Goal: Task Accomplishment & Management: Manage account settings

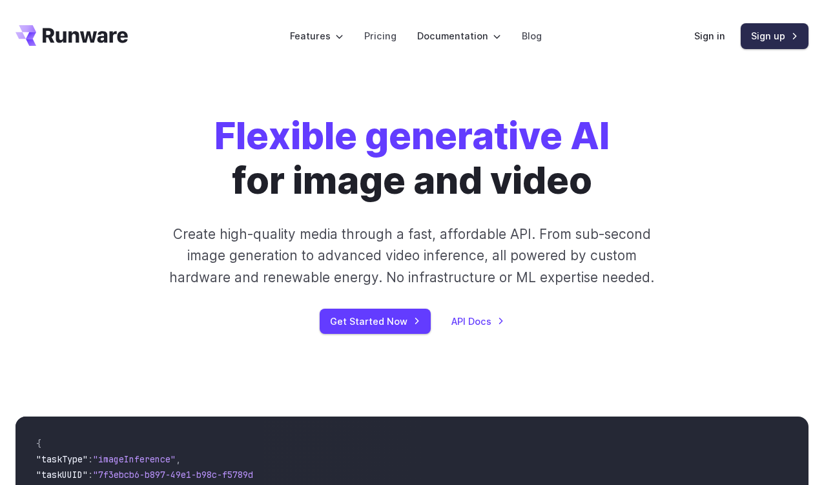
click at [765, 40] on link "Sign up" at bounding box center [775, 35] width 68 height 25
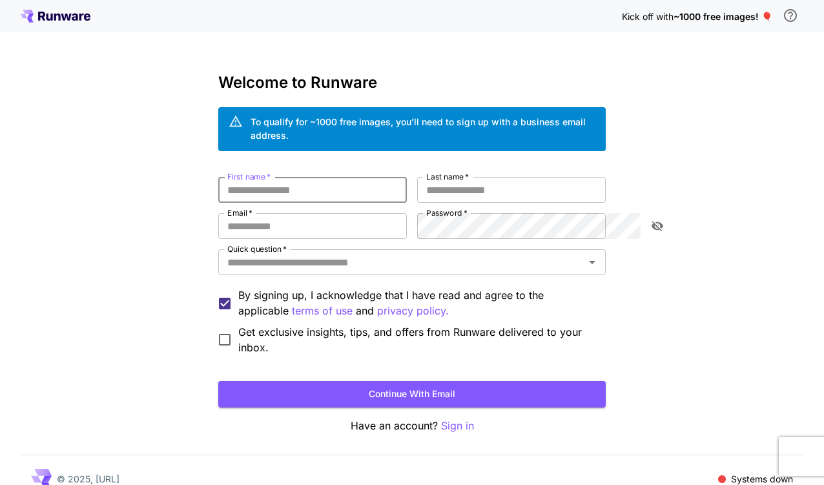
click at [224, 177] on input "First name   *" at bounding box center [312, 190] width 189 height 26
type input "****"
click at [464, 177] on input "Last name   *" at bounding box center [511, 190] width 189 height 26
type input "*"
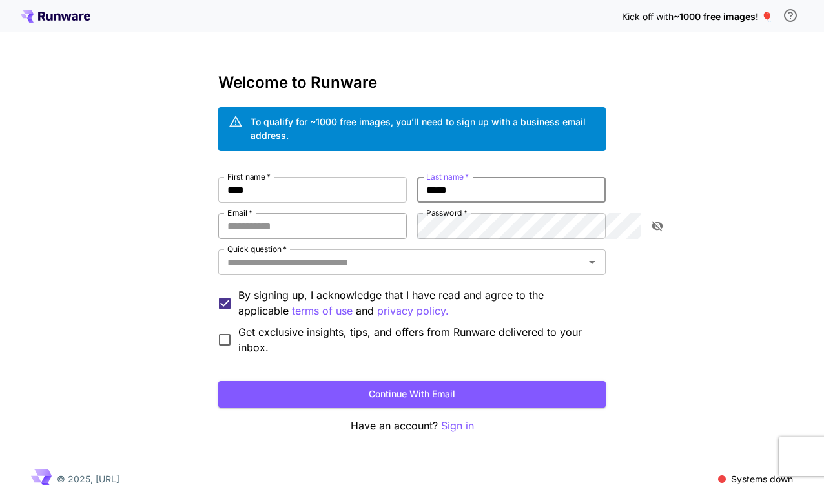
type input "*****"
click at [286, 213] on input "Email   *" at bounding box center [312, 226] width 189 height 26
type input "**********"
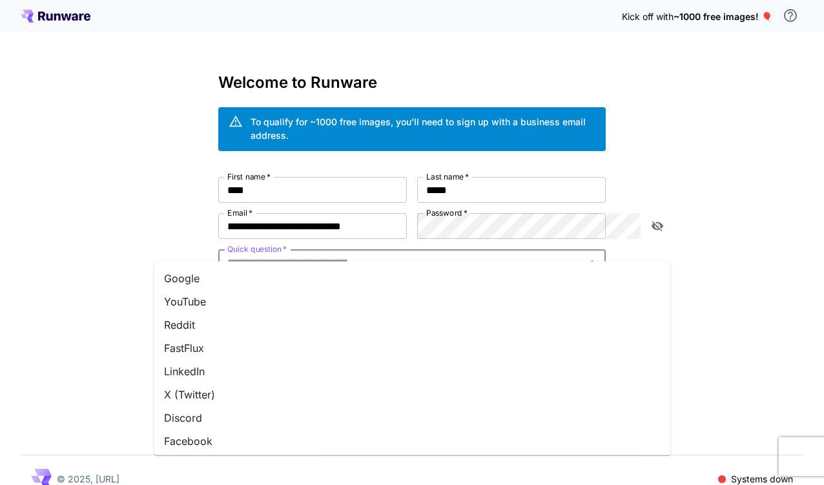
click at [325, 253] on input "Quick question   *" at bounding box center [401, 262] width 358 height 18
click at [280, 299] on li "YouTube" at bounding box center [412, 301] width 517 height 23
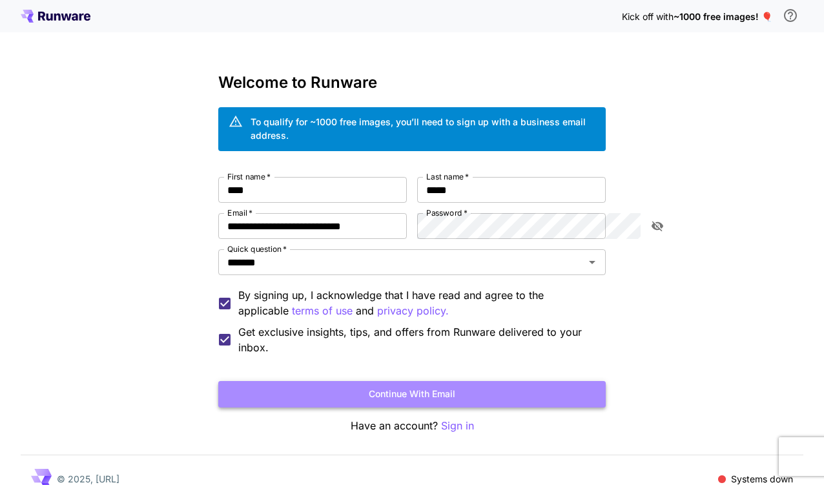
click at [369, 381] on button "Continue with email" at bounding box center [411, 394] width 387 height 26
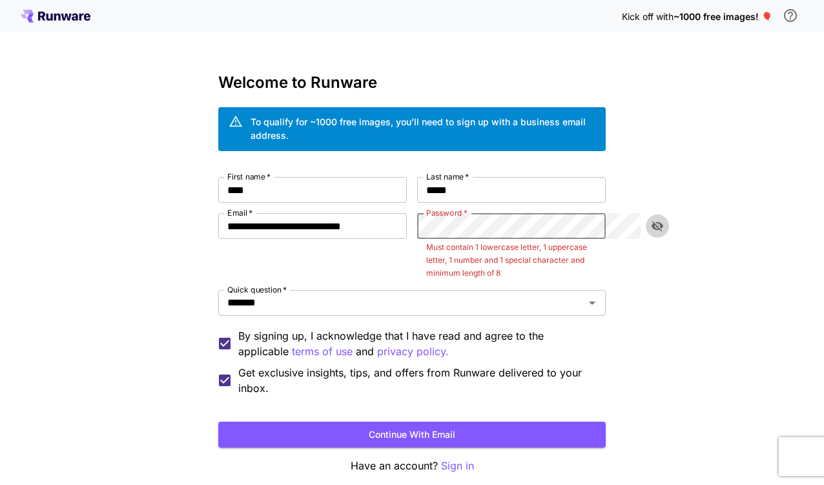
click at [656, 221] on icon "toggle password visibility" at bounding box center [658, 226] width 12 height 10
click at [218, 422] on button "Continue with email" at bounding box center [411, 435] width 387 height 26
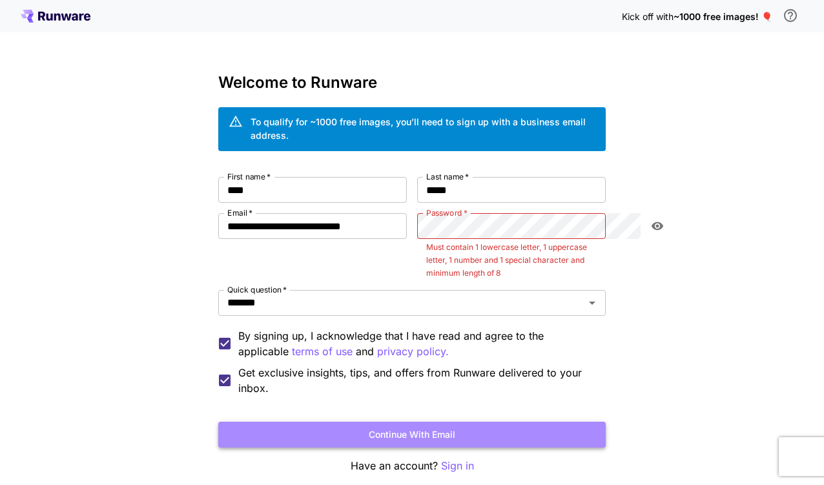
click at [496, 422] on button "Continue with email" at bounding box center [411, 435] width 387 height 26
click at [472, 422] on button "Continue with email" at bounding box center [411, 435] width 387 height 26
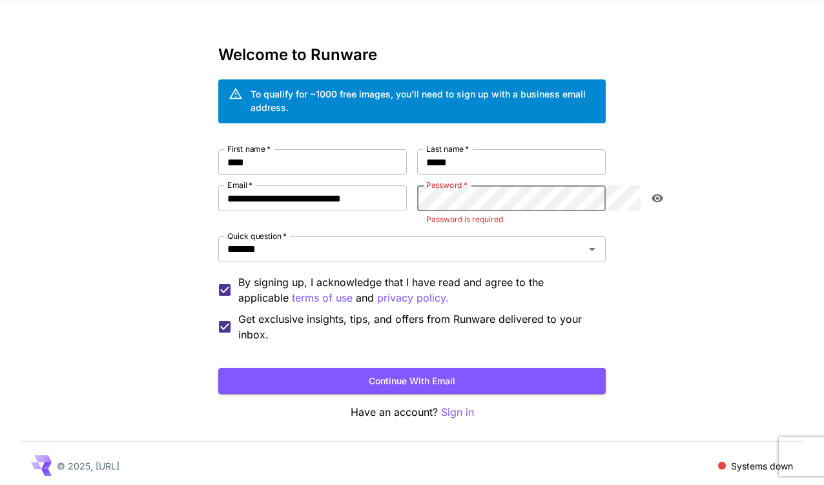
scroll to position [15, 0]
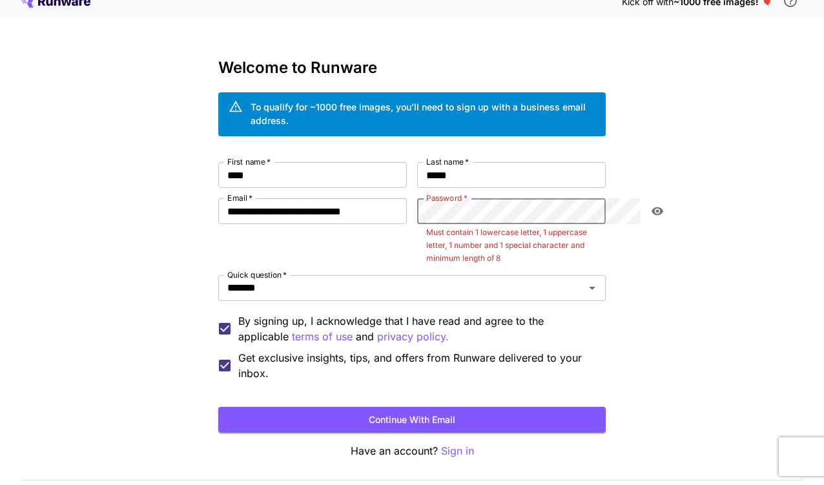
click at [218, 407] on button "Continue with email" at bounding box center [411, 420] width 387 height 26
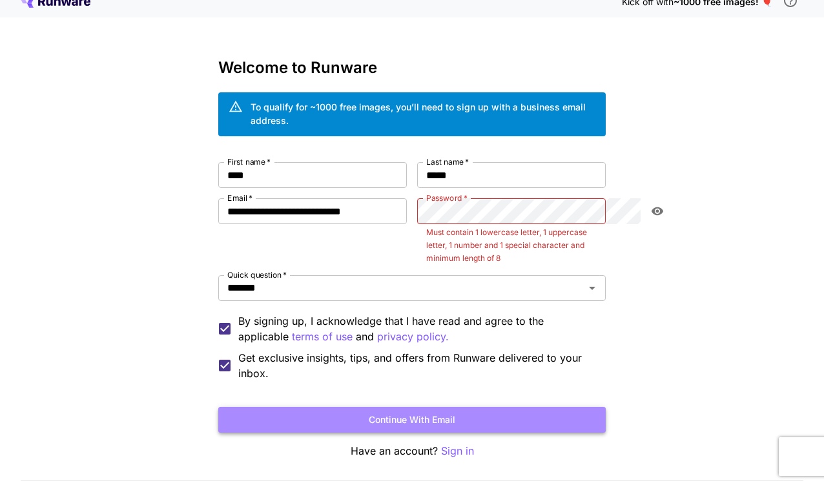
click at [464, 407] on button "Continue with email" at bounding box center [411, 420] width 387 height 26
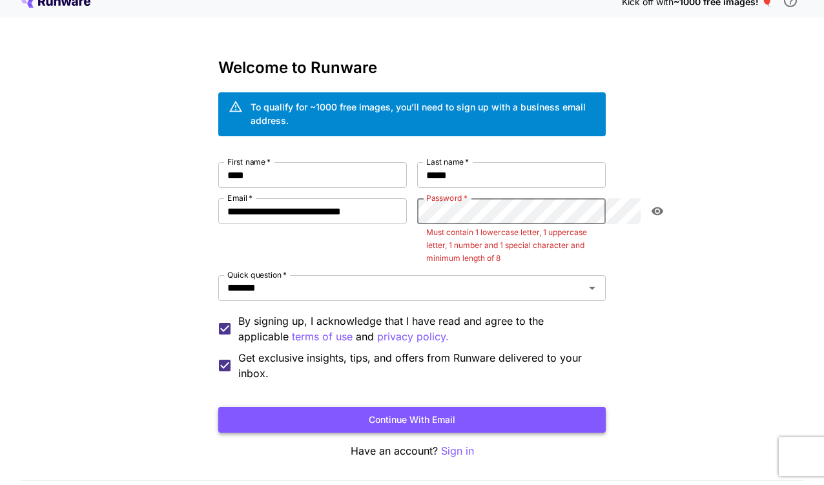
click at [464, 407] on button "Continue with email" at bounding box center [411, 420] width 387 height 26
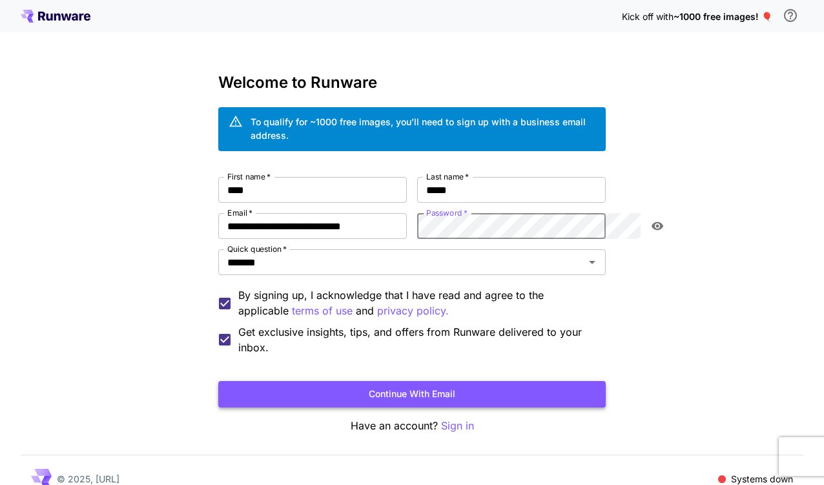
click at [400, 381] on button "Continue with email" at bounding box center [411, 394] width 387 height 26
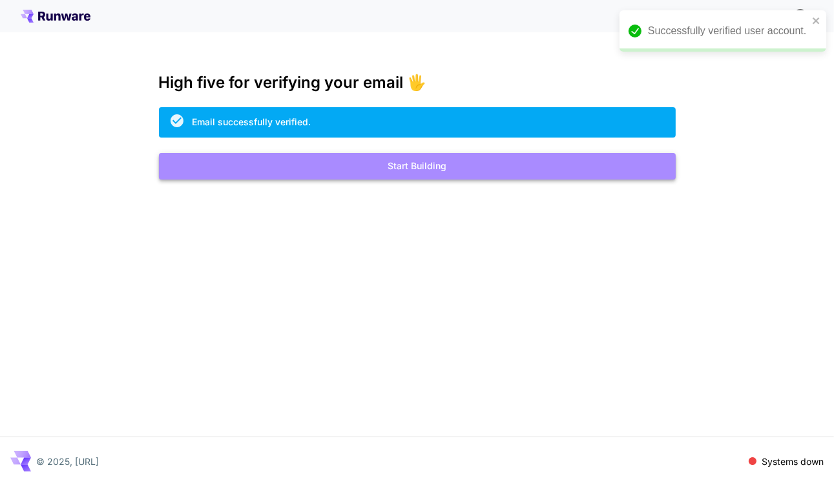
click at [394, 162] on button "Start Building" at bounding box center [417, 166] width 517 height 26
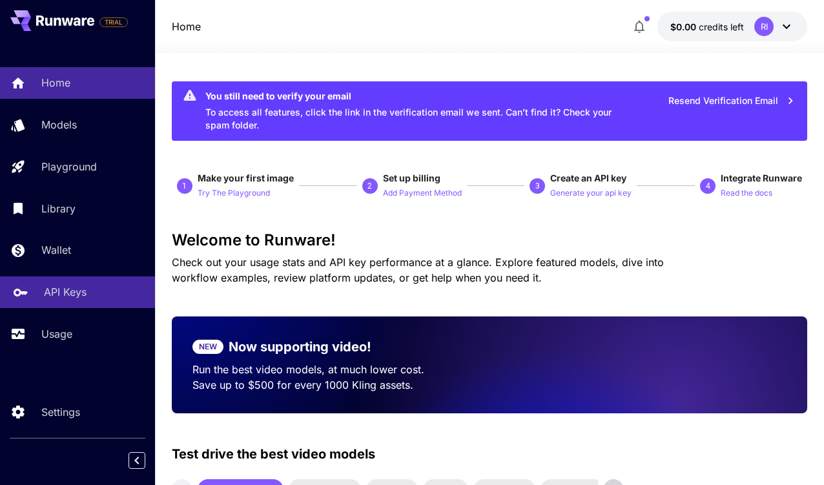
click at [46, 295] on p "API Keys" at bounding box center [65, 291] width 43 height 15
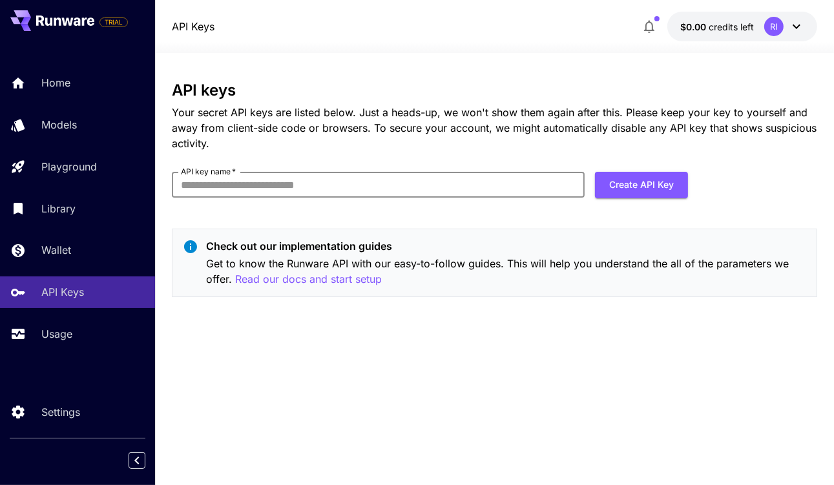
click at [258, 190] on input "API key name   *" at bounding box center [378, 185] width 413 height 26
type input "*****"
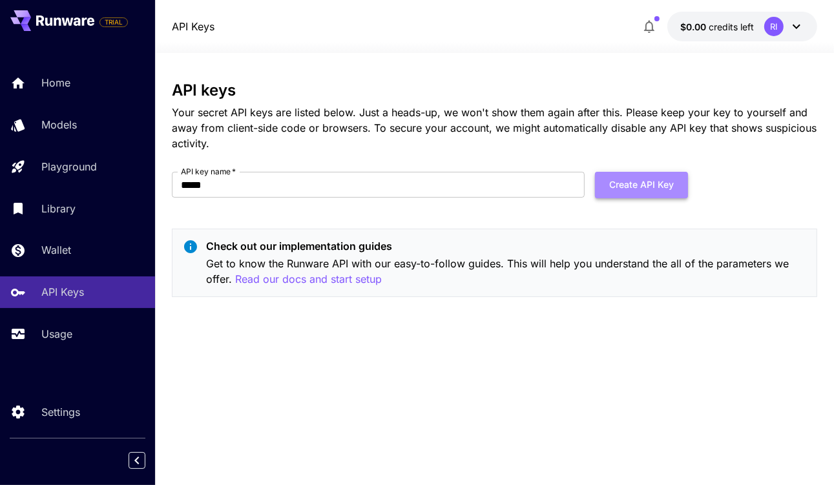
click at [628, 192] on button "Create API Key" at bounding box center [641, 185] width 93 height 26
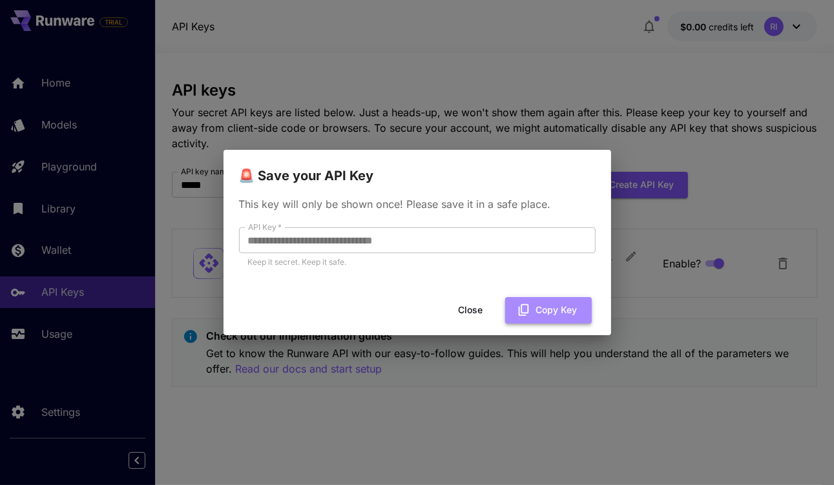
click at [535, 310] on button "Copy Key" at bounding box center [548, 310] width 87 height 26
